Goal: Task Accomplishment & Management: Complete application form

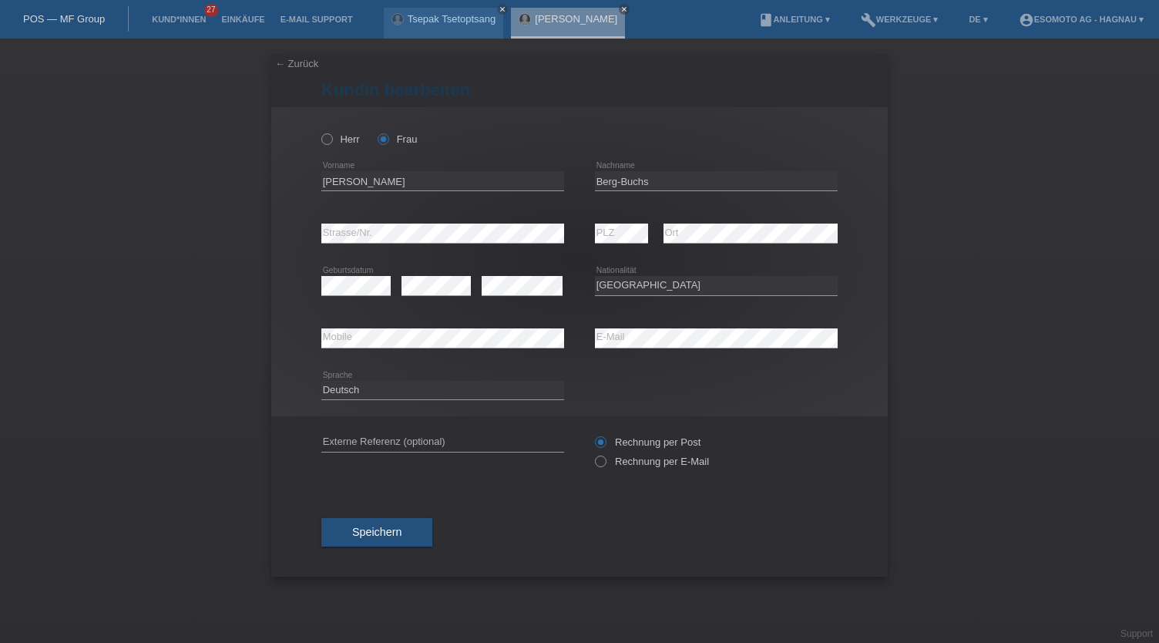
select select "CH"
click at [302, 61] on link "← Zurück" at bounding box center [296, 64] width 43 height 12
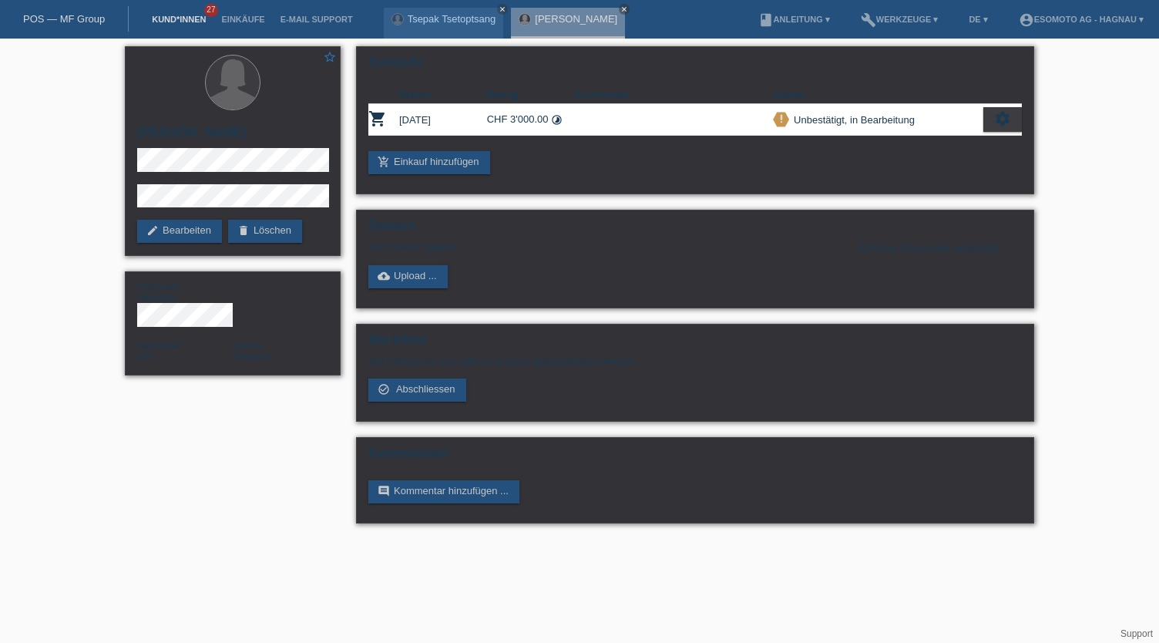
click at [173, 18] on link "Kund*innen" at bounding box center [178, 19] width 69 height 9
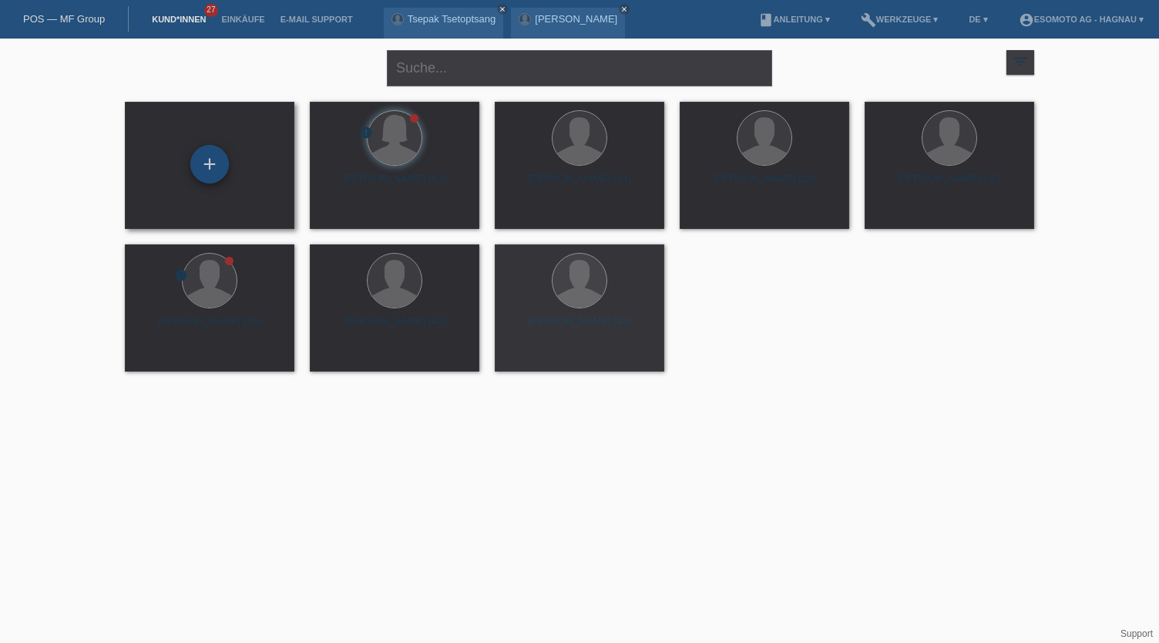
click at [215, 166] on div "+" at bounding box center [209, 164] width 37 height 26
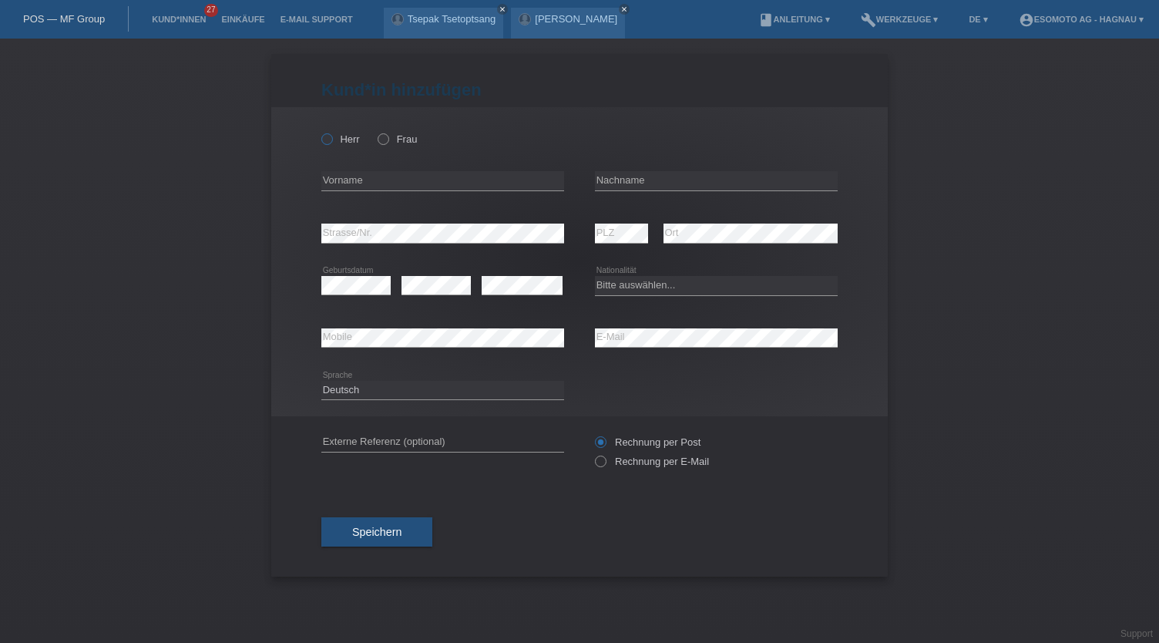
click at [344, 135] on label "Herr" at bounding box center [340, 139] width 39 height 12
click at [331, 135] on input "Herr" at bounding box center [326, 138] width 10 height 10
radio input "true"
click at [398, 188] on input "text" at bounding box center [442, 180] width 243 height 19
type input "Hamza"
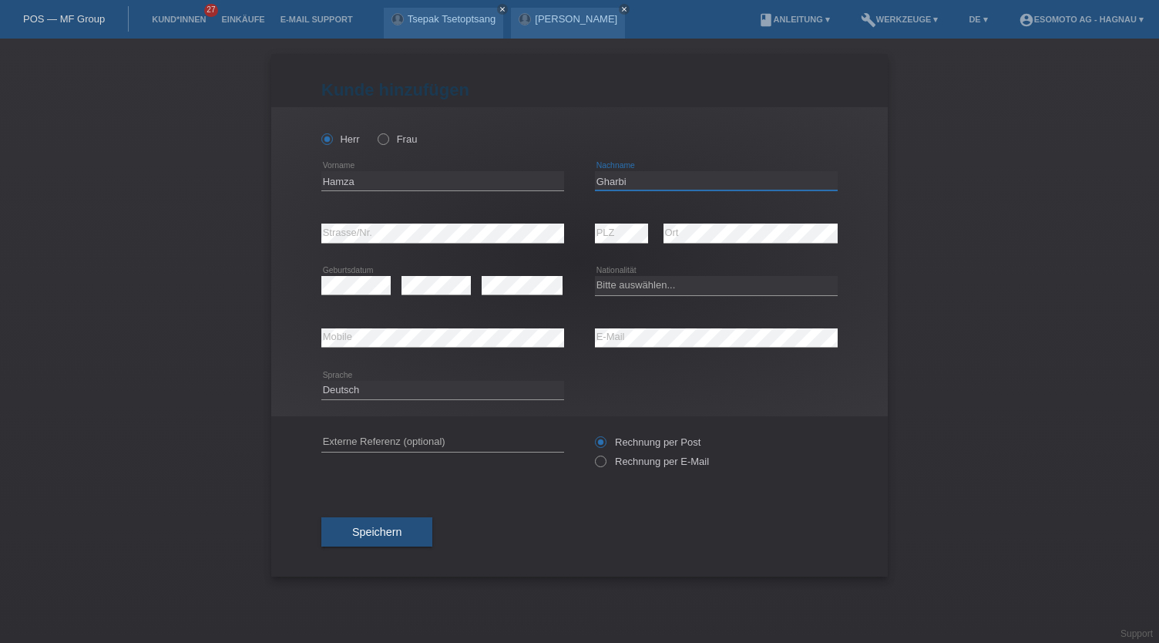
type input "Gharbi"
click at [729, 260] on div "Bitte auswählen... Schweiz Deutschland Liechtenstein Österreich ------------ Af…" at bounding box center [716, 286] width 243 height 52
drag, startPoint x: 635, startPoint y: 284, endPoint x: 653, endPoint y: 287, distance: 18.7
click at [635, 284] on select "Bitte auswählen... Schweiz Deutschland Liechtenstein Österreich ------------ Af…" at bounding box center [716, 285] width 243 height 18
click at [659, 292] on select "Bitte auswählen... Schweiz Deutschland Liechtenstein Österreich ------------ Af…" at bounding box center [716, 285] width 243 height 18
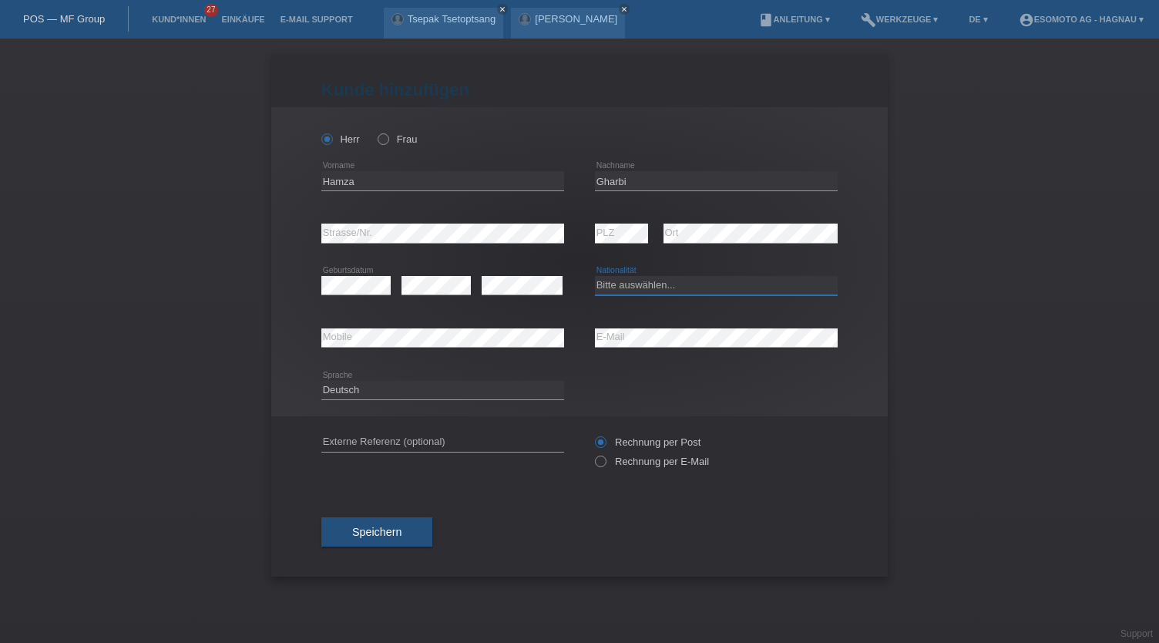
select select "TN"
click at [595, 276] on select "Bitte auswählen... Schweiz Deutschland Liechtenstein Österreich ------------ Af…" at bounding box center [716, 285] width 243 height 18
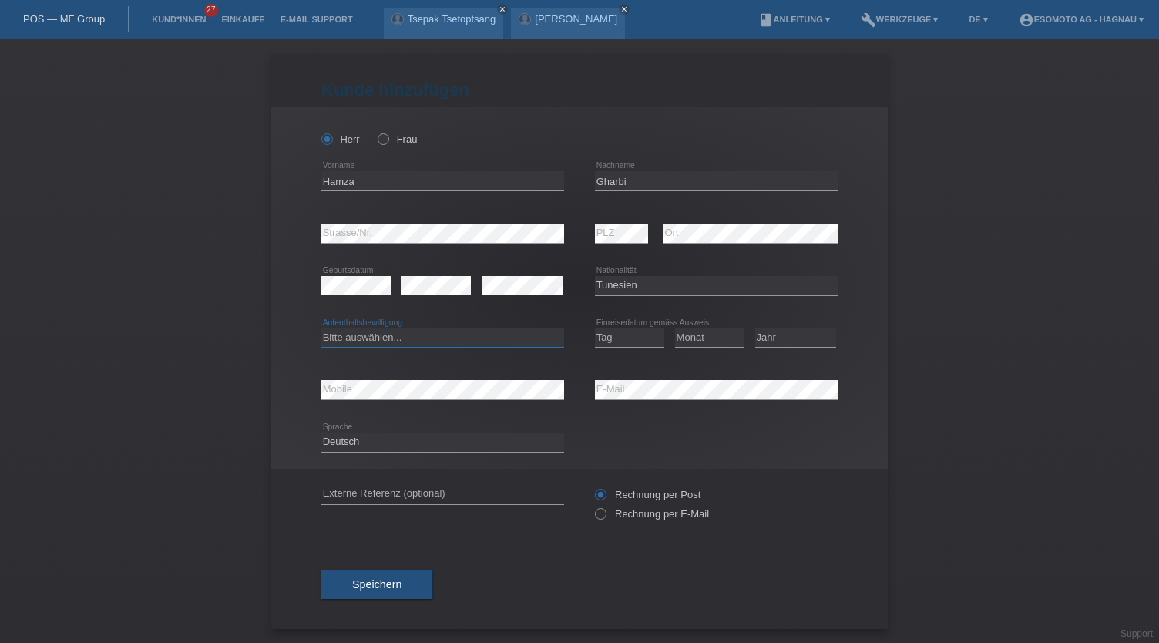
click at [406, 336] on select "Bitte auswählen... C B B - Flüchtlingsstatus Andere" at bounding box center [442, 337] width 243 height 18
select select "C"
click at [321, 328] on select "Bitte auswählen... C B B - Flüchtlingsstatus Andere" at bounding box center [442, 337] width 243 height 18
click at [616, 330] on select "Tag 01 02 03 04 05 06 07 08 09 10 11" at bounding box center [629, 337] width 69 height 18
select select "24"
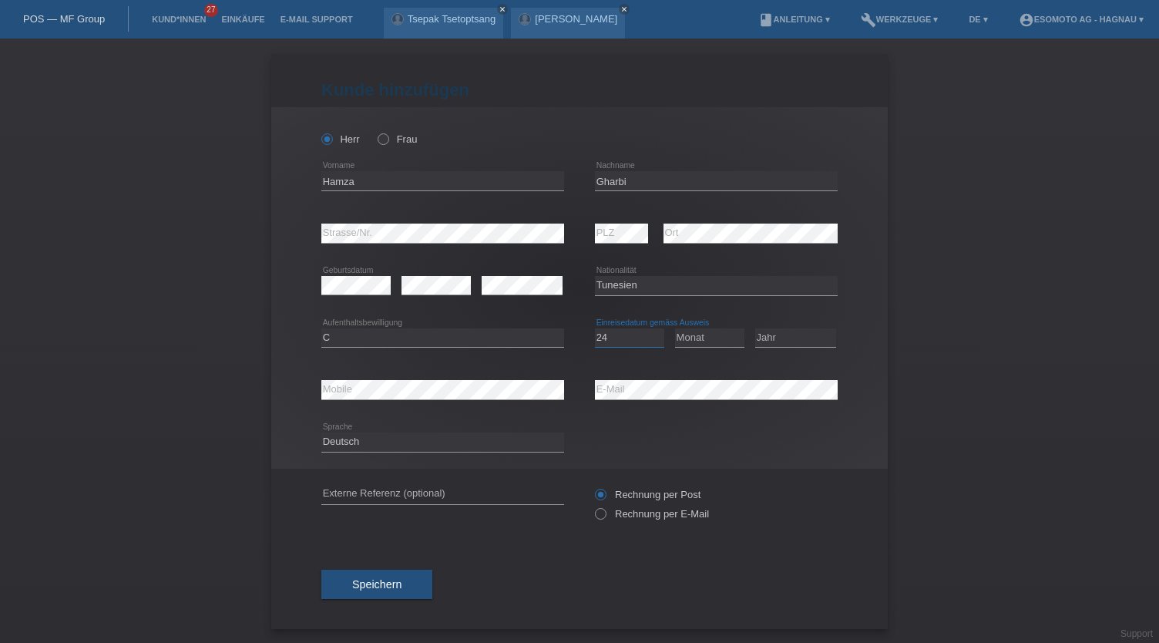
click at [595, 328] on select "Tag 01 02 03 04 05 06 07 08 09 10 11" at bounding box center [629, 337] width 69 height 18
click at [703, 341] on select "Monat 01 02 03 04 05 06 07 08 09 10 11" at bounding box center [709, 337] width 69 height 18
select select "12"
click at [675, 328] on select "Monat 01 02 03 04 05 06 07 08 09 10 11" at bounding box center [709, 337] width 69 height 18
drag, startPoint x: 783, startPoint y: 334, endPoint x: 795, endPoint y: 338, distance: 12.4
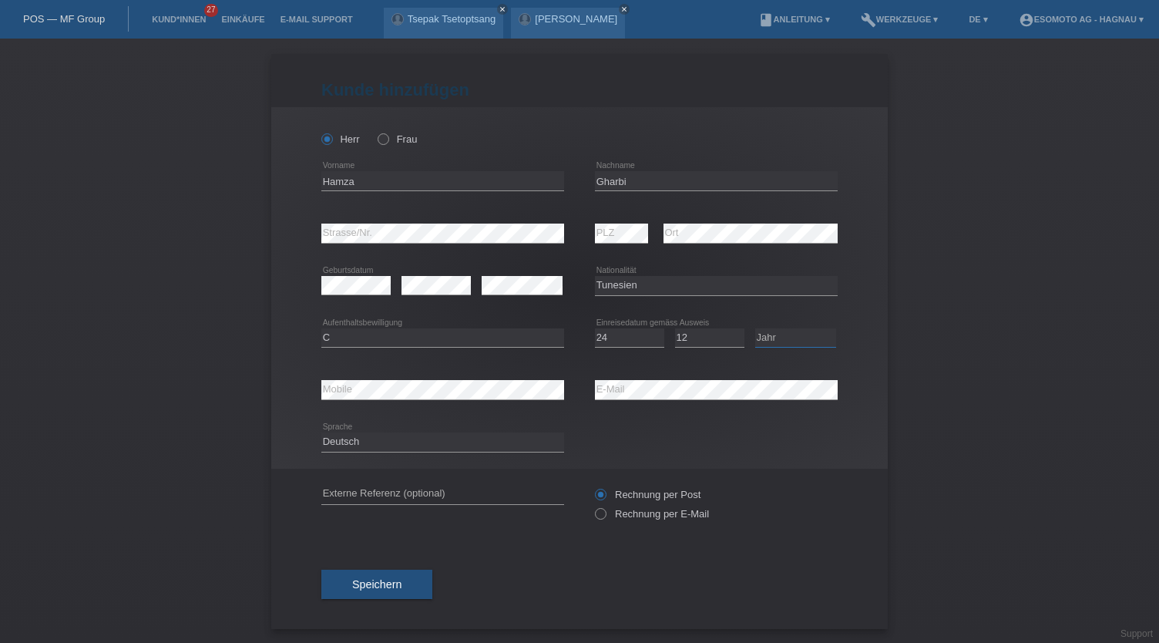
click at [783, 334] on select "Jahr 2025 2024 2023 2022 2021 2020 2019 2018 2017 2016 2015 2014 2013 2012 2011…" at bounding box center [795, 337] width 81 height 18
select select "2005"
click at [755, 328] on select "Jahr 2025 2024 2023 2022 2021 2020 2019 2018 2017 2016 2015 2014 2013 2012 2011…" at bounding box center [795, 337] width 81 height 18
drag, startPoint x: 756, startPoint y: 450, endPoint x: 670, endPoint y: 418, distance: 91.2
click at [755, 449] on div "Deutsch Français Italiano English error Sprache" at bounding box center [579, 442] width 516 height 52
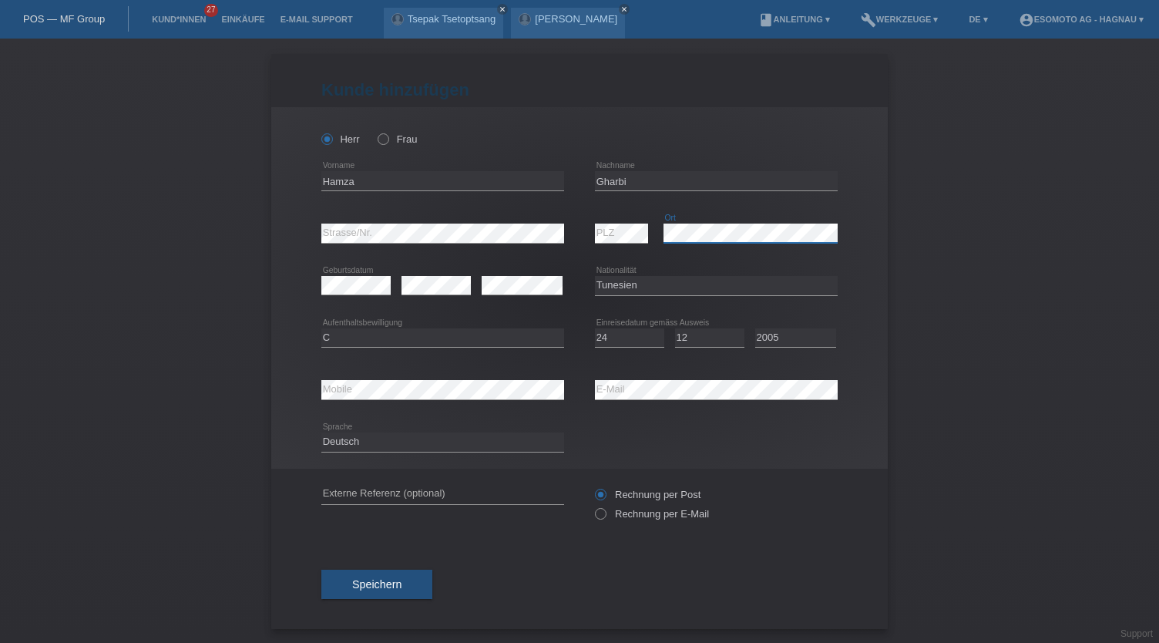
click at [649, 233] on div "error PLZ error Ort" at bounding box center [716, 233] width 243 height 52
drag, startPoint x: 669, startPoint y: 437, endPoint x: 569, endPoint y: 395, distance: 108.4
click at [669, 435] on div "Deutsch Français Italiano English error Sprache" at bounding box center [579, 442] width 516 height 52
drag, startPoint x: 818, startPoint y: 448, endPoint x: 750, endPoint y: 451, distance: 68.6
click at [817, 448] on div "Deutsch Français Italiano English error Sprache" at bounding box center [579, 442] width 516 height 52
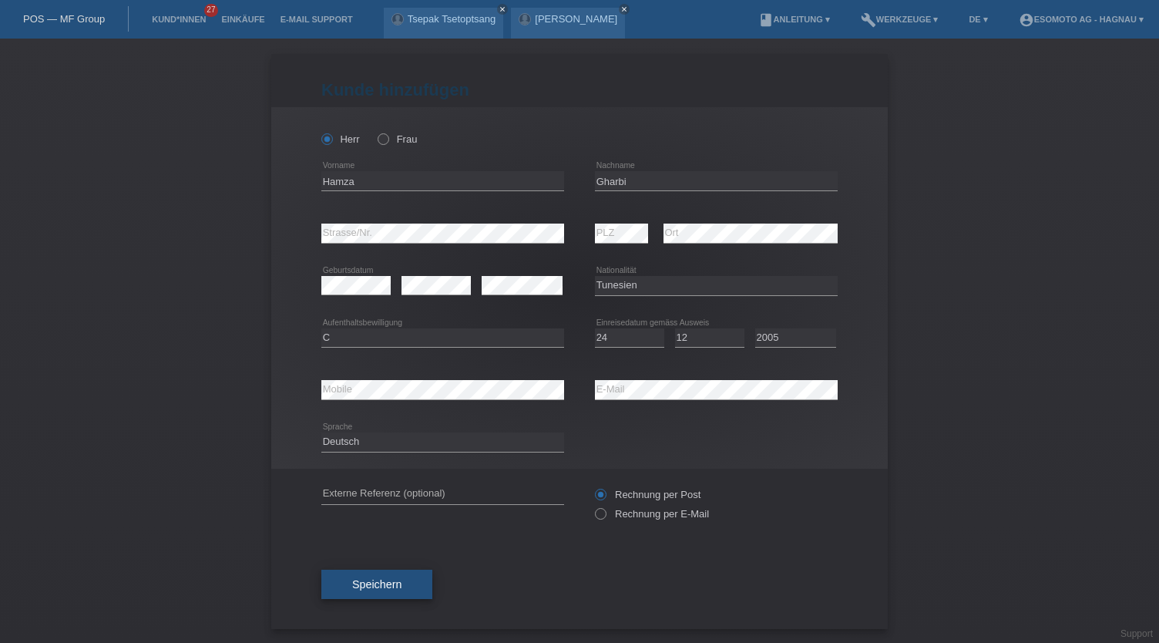
click at [387, 589] on button "Speichern" at bounding box center [376, 583] width 111 height 29
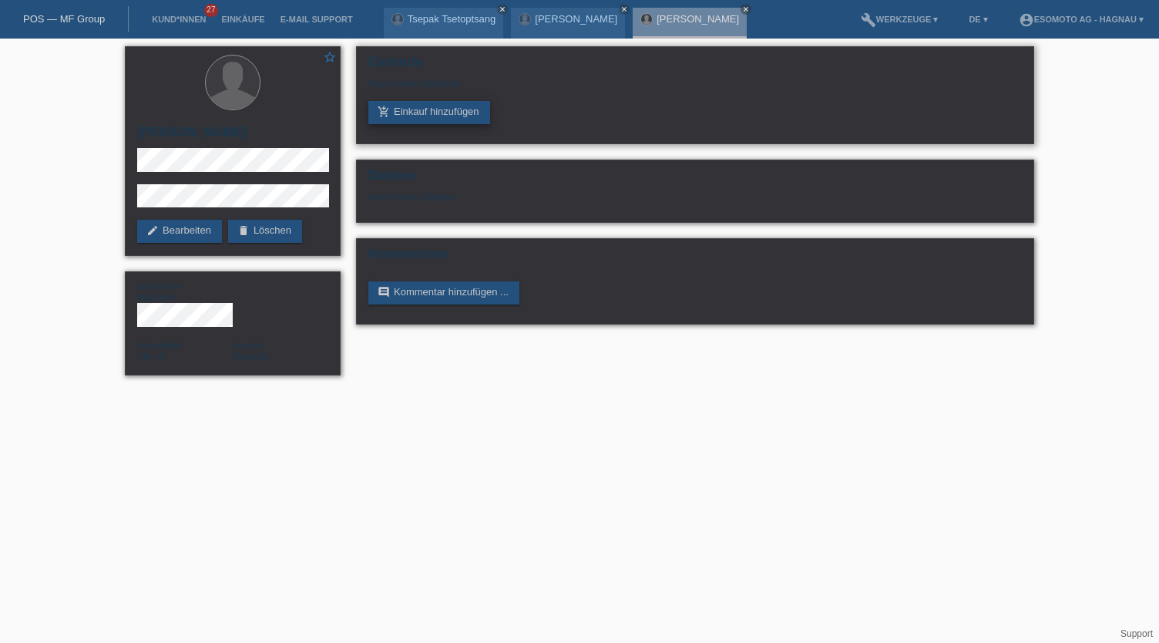
drag, startPoint x: 435, startPoint y: 110, endPoint x: 453, endPoint y: 113, distance: 18.7
click at [435, 110] on link "add_shopping_cart Einkauf hinzufügen" at bounding box center [429, 112] width 122 height 23
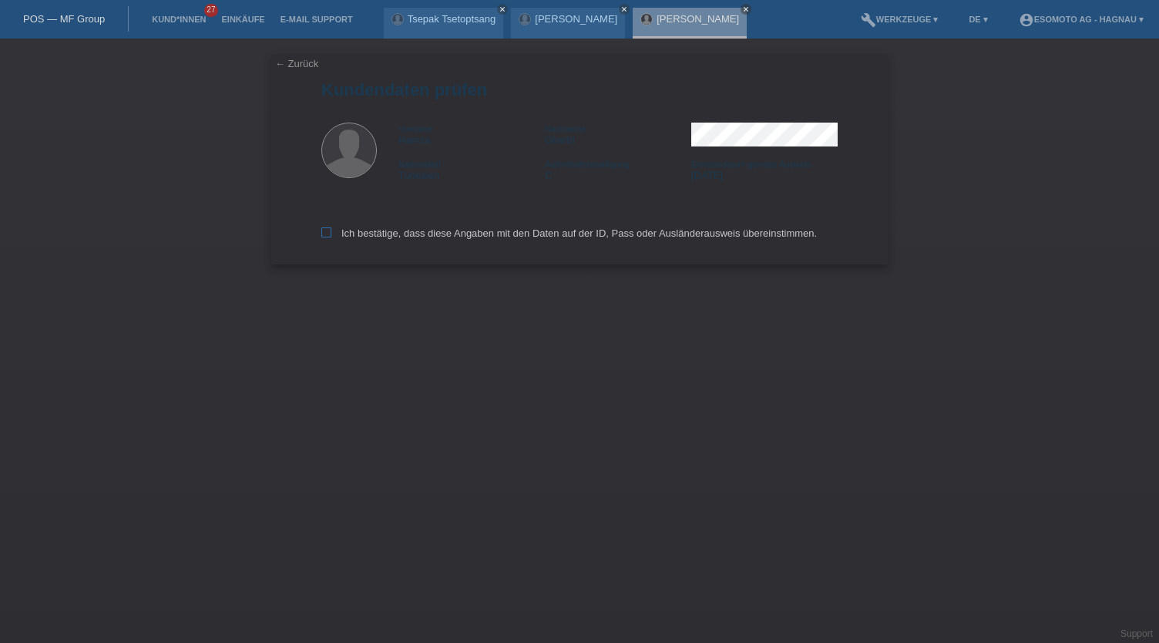
click at [394, 236] on label "Ich bestätige, dass diese Angaben mit den Daten auf der ID, Pass oder Ausländer…" at bounding box center [568, 233] width 495 height 12
click at [331, 236] on input "Ich bestätige, dass diese Angaben mit den Daten auf der ID, Pass oder Ausländer…" at bounding box center [326, 232] width 10 height 10
checkbox input "true"
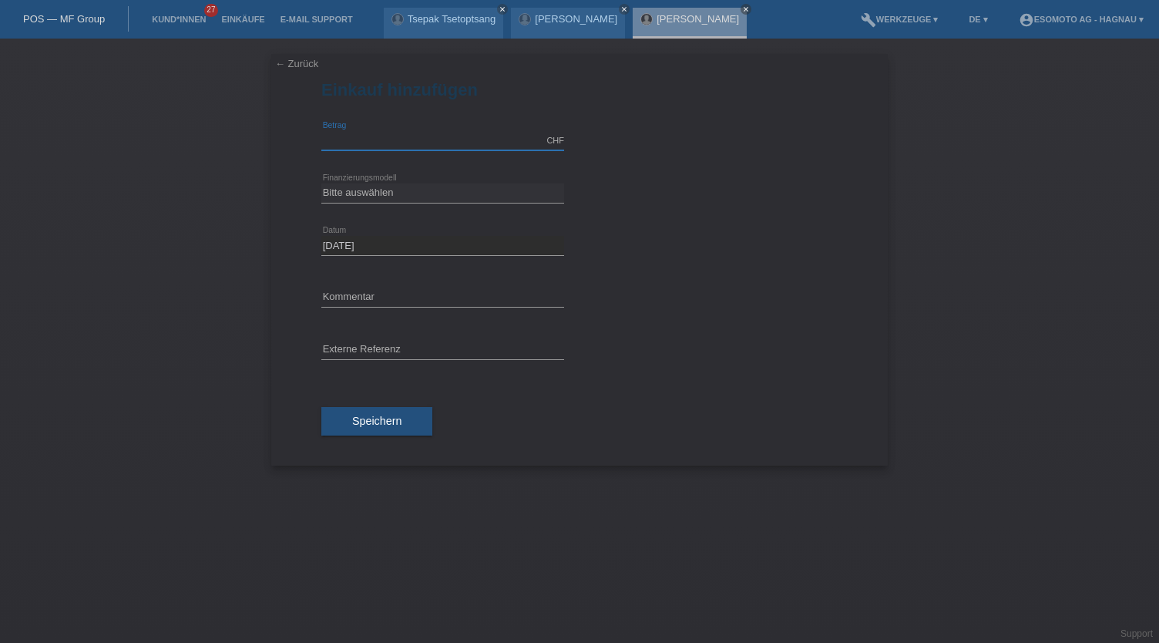
click at [373, 136] on input "text" at bounding box center [442, 140] width 243 height 19
type input "3000.00"
click at [399, 189] on select "Bitte auswählen Fixe Raten Kauf auf Rechnung mit Teilzahlungsoption" at bounding box center [442, 192] width 243 height 18
select select "69"
click at [321, 183] on select "Bitte auswählen Fixe Raten Kauf auf Rechnung mit Teilzahlungsoption" at bounding box center [442, 192] width 243 height 18
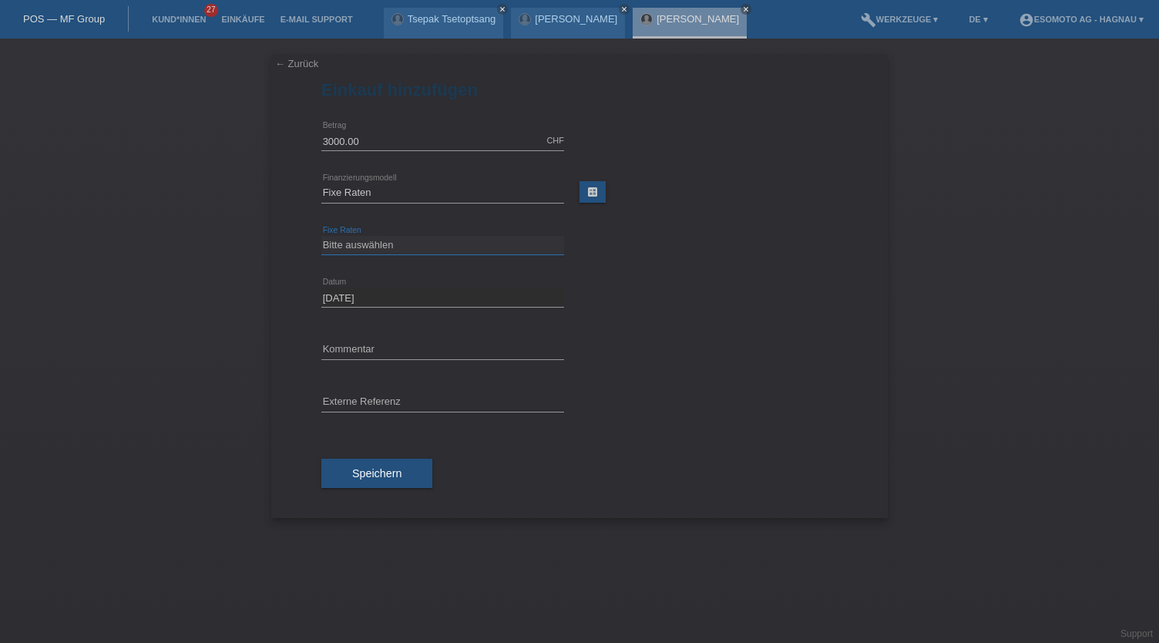
click at [379, 246] on select "Bitte auswählen 12 Raten 24 Raten 36 Raten 48 Raten" at bounding box center [442, 245] width 243 height 18
select select "139"
click at [321, 236] on select "Bitte auswählen 12 Raten 24 Raten 36 Raten 48 Raten" at bounding box center [442, 245] width 243 height 18
drag, startPoint x: 676, startPoint y: 289, endPoint x: 515, endPoint y: 399, distance: 195.7
click at [675, 290] on div "03.09.2025 error Datum" at bounding box center [579, 297] width 516 height 52
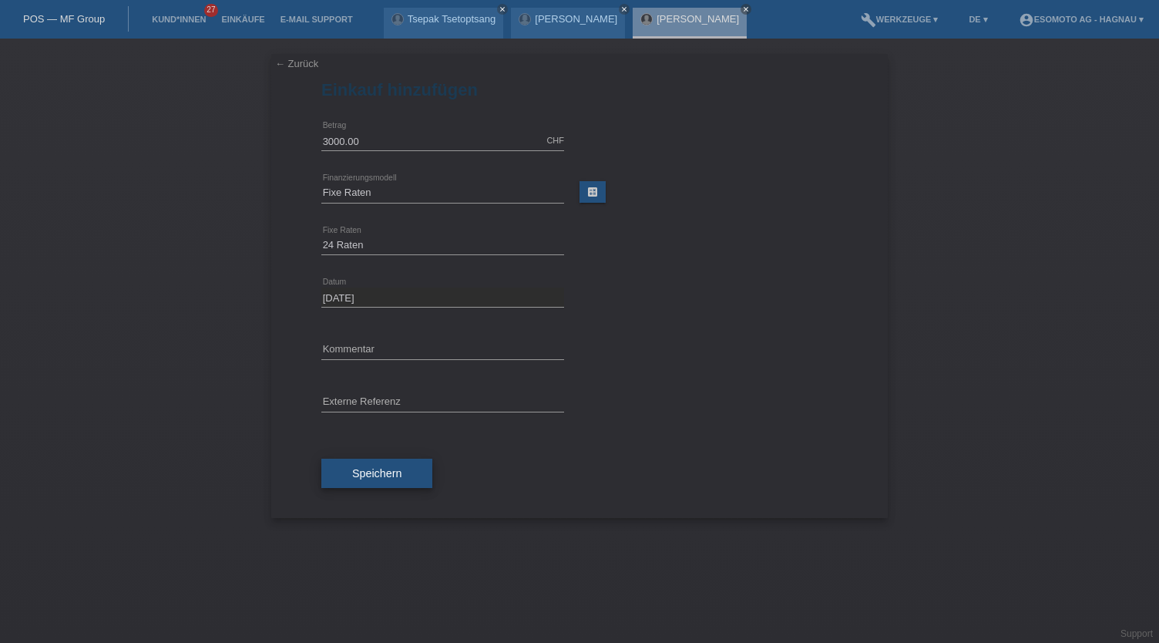
click at [391, 470] on span "Speichern" at bounding box center [376, 473] width 49 height 12
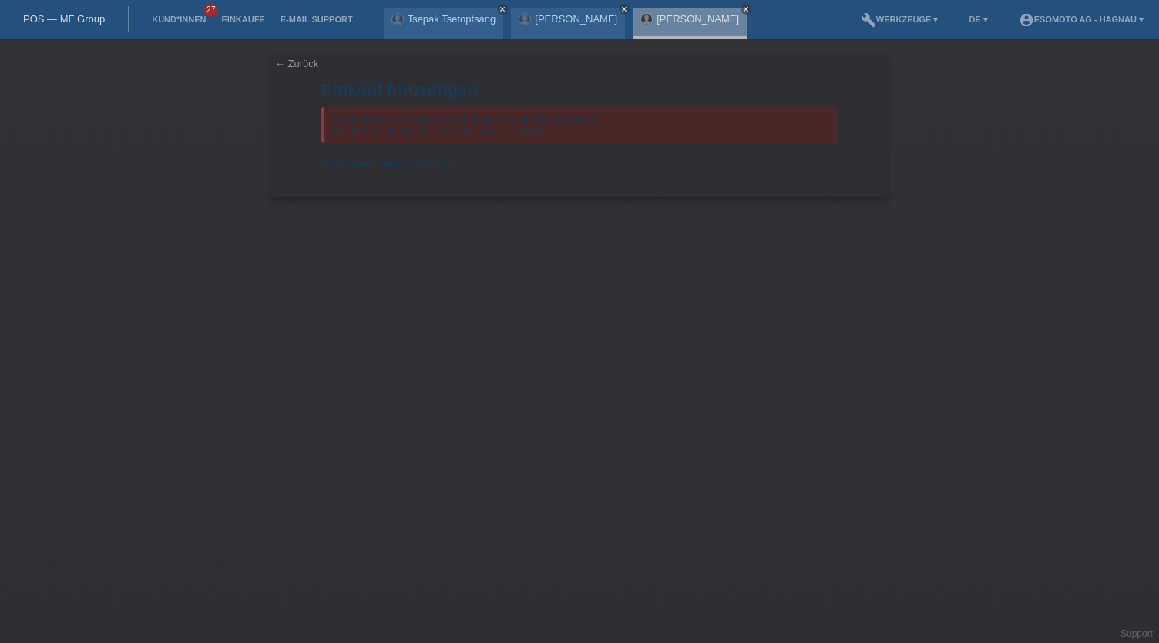
click at [741, 465] on div "← Zurück Einkauf hinzufügen Wir können dem Kunde aktuell keine Kreditlimite gew…" at bounding box center [579, 341] width 1159 height 604
click at [607, 408] on div "← Zurück Einkauf hinzufügen Wir können dem Kunde aktuell keine Kreditlimite gew…" at bounding box center [579, 341] width 1159 height 604
